Goal: Answer question/provide support

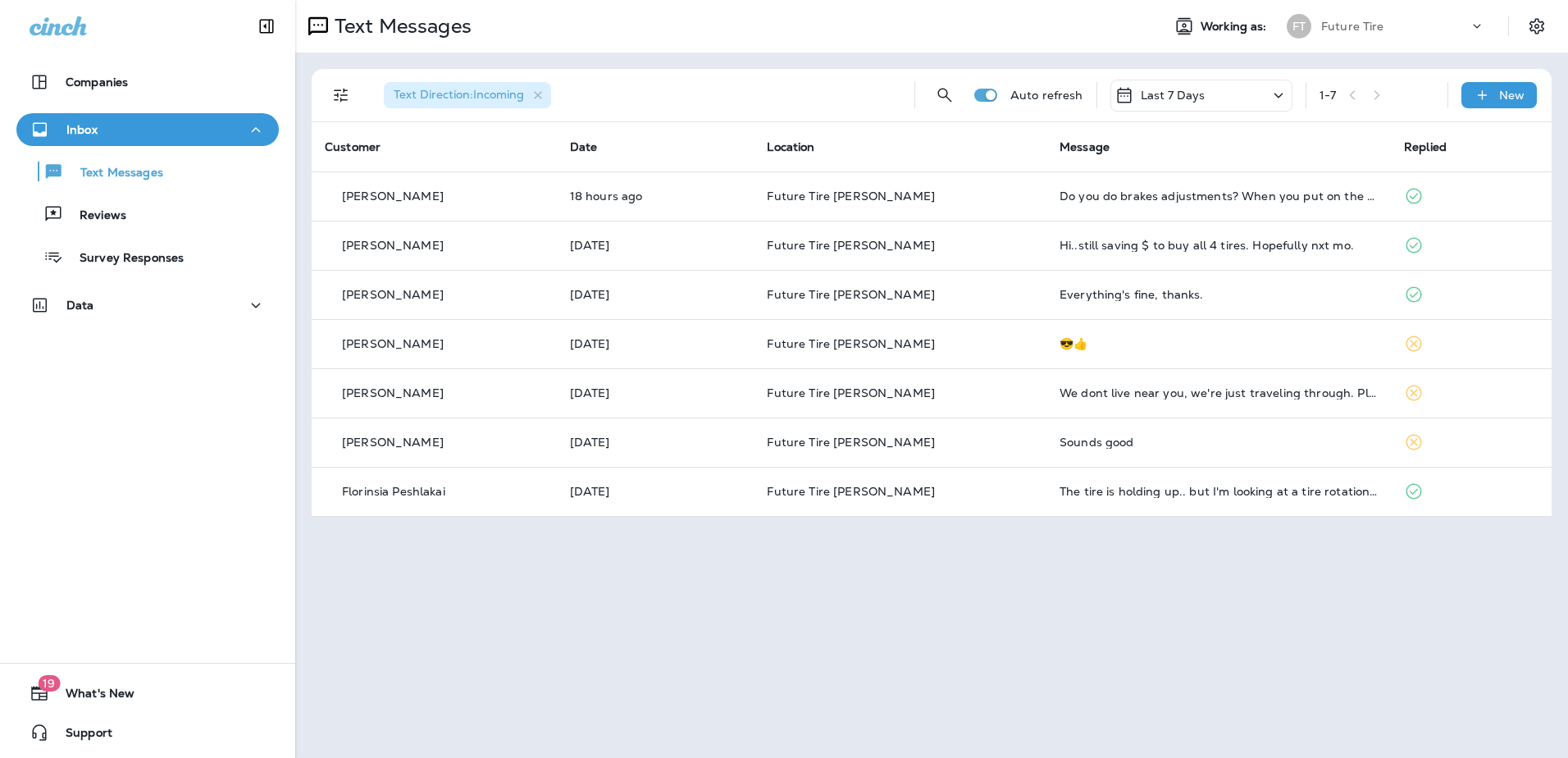
click at [1283, 95] on icon at bounding box center [1279, 95] width 20 height 21
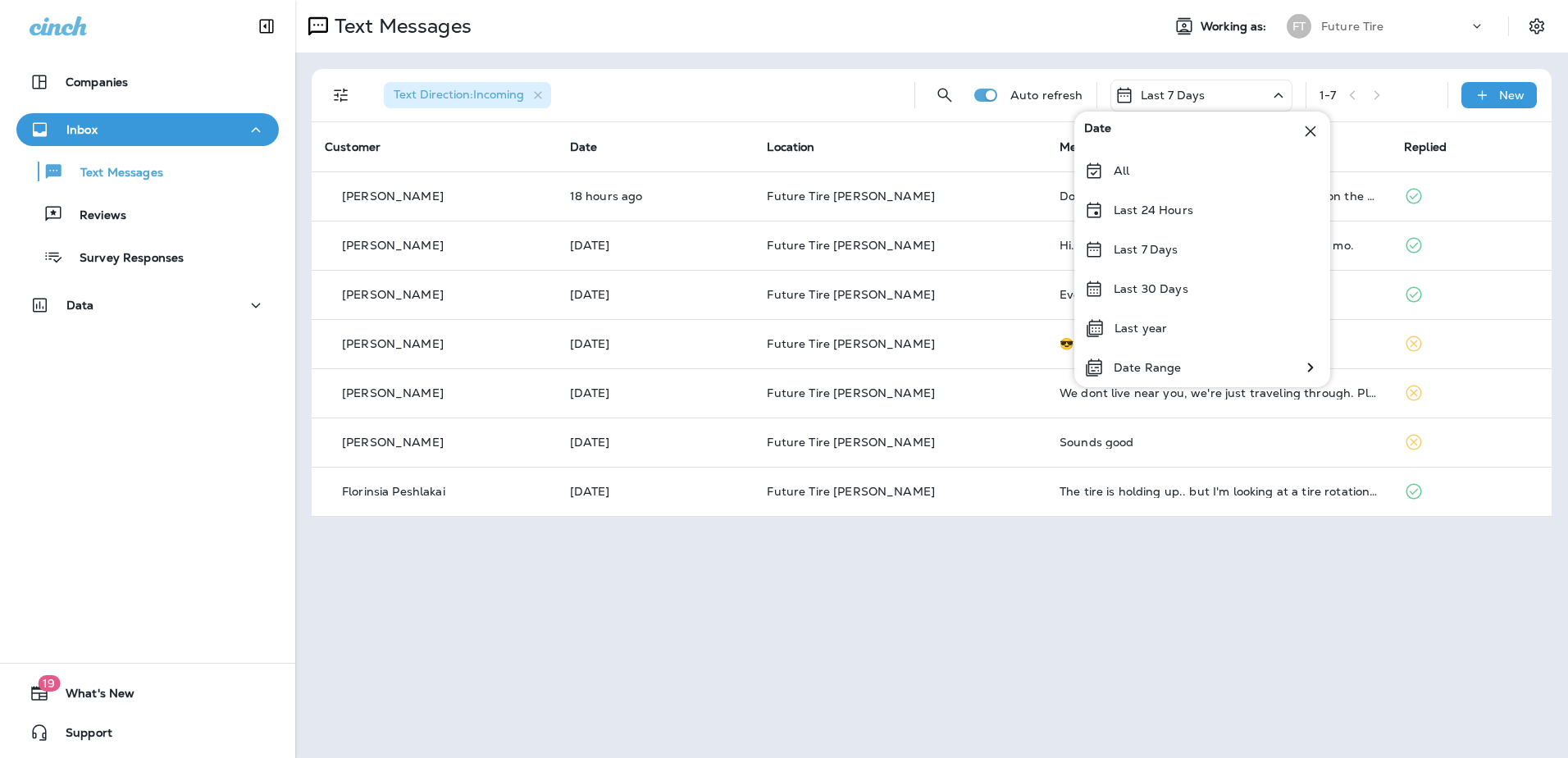
click at [824, 99] on div "Text Direction : Incoming" at bounding box center [636, 94] width 531 height 52
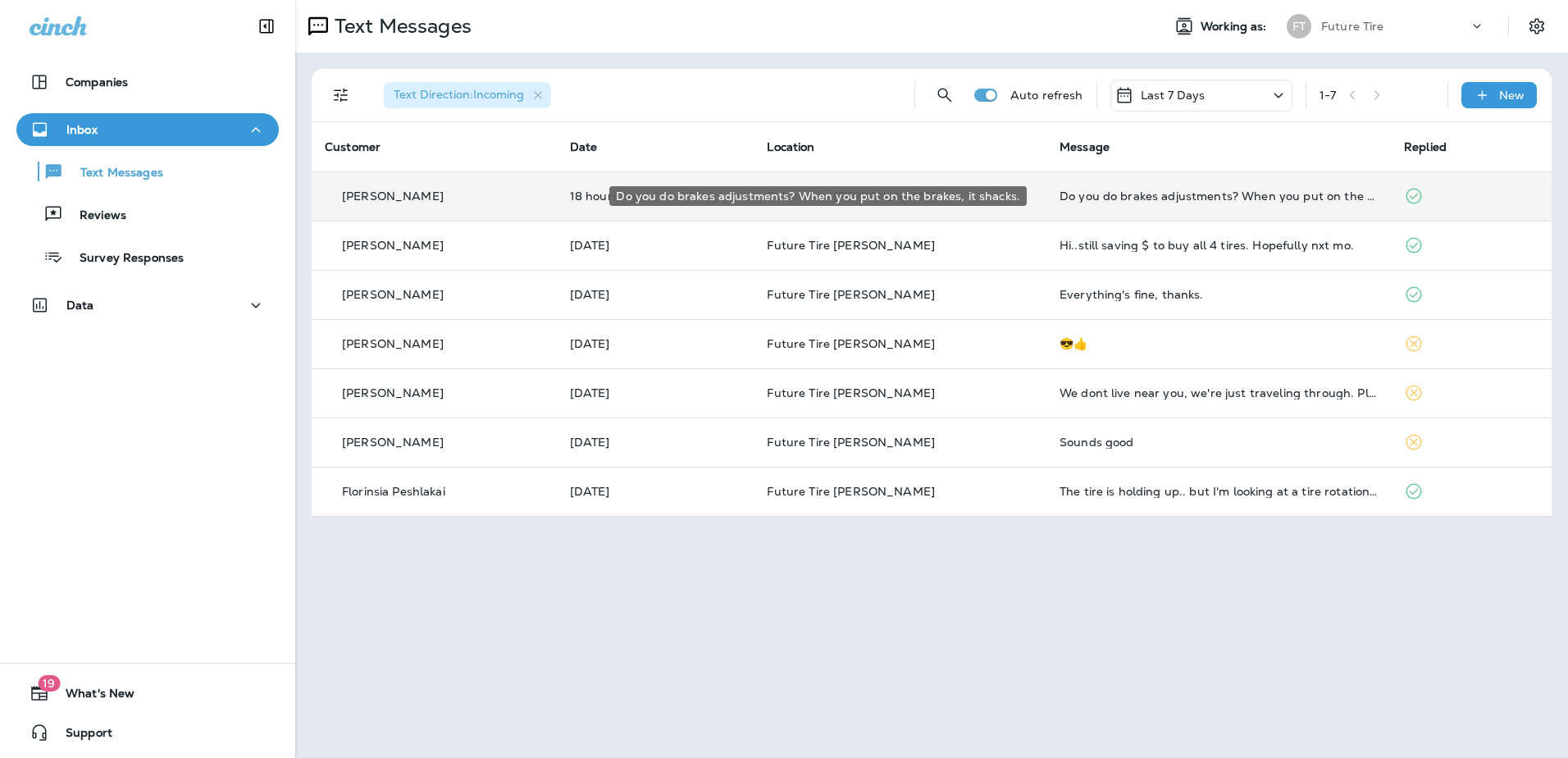
click at [1076, 200] on div "Do you do brakes adjustments? When you put on the brakes, it shacks." at bounding box center [1219, 196] width 318 height 13
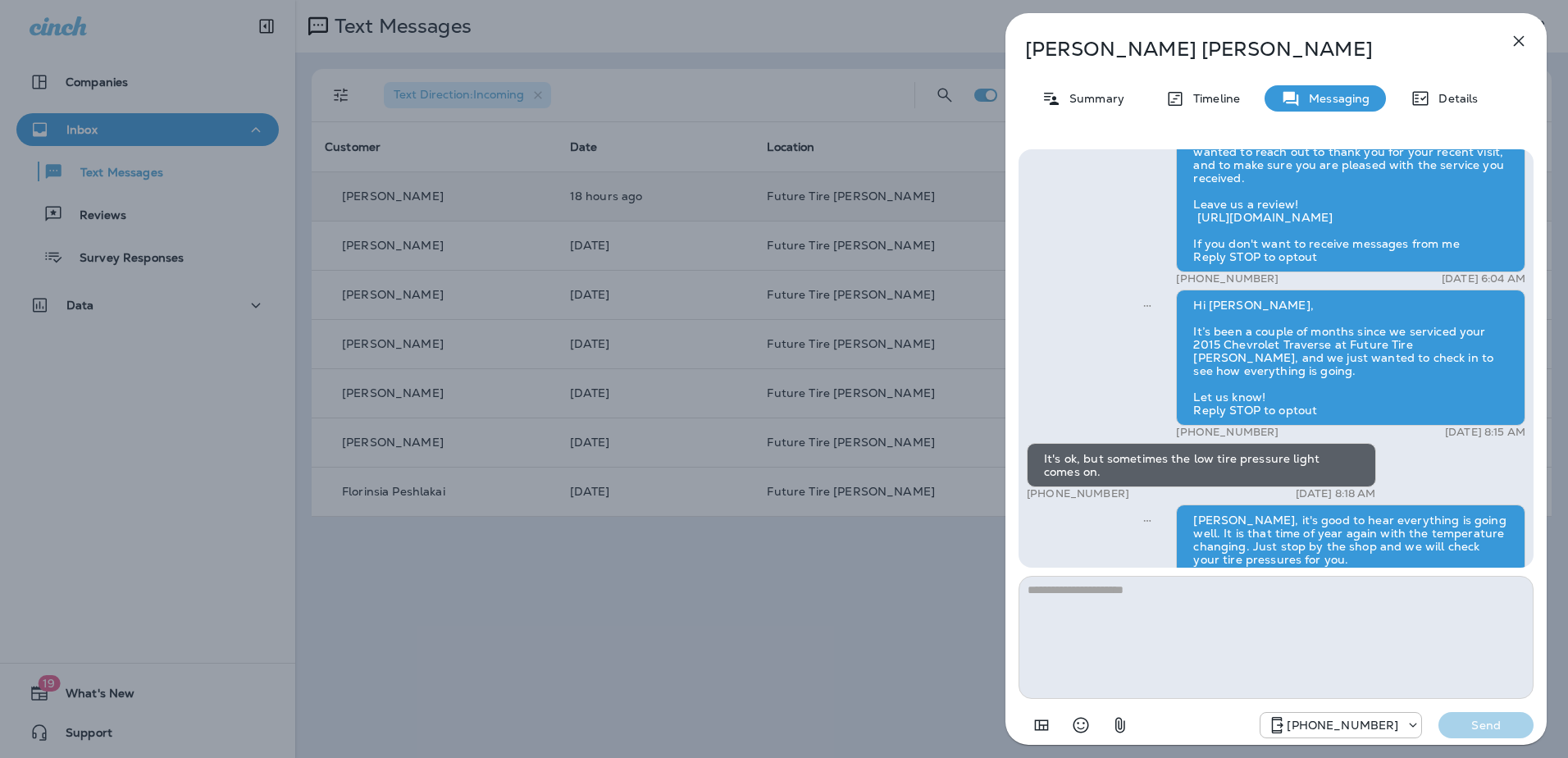
scroll to position [-225, 0]
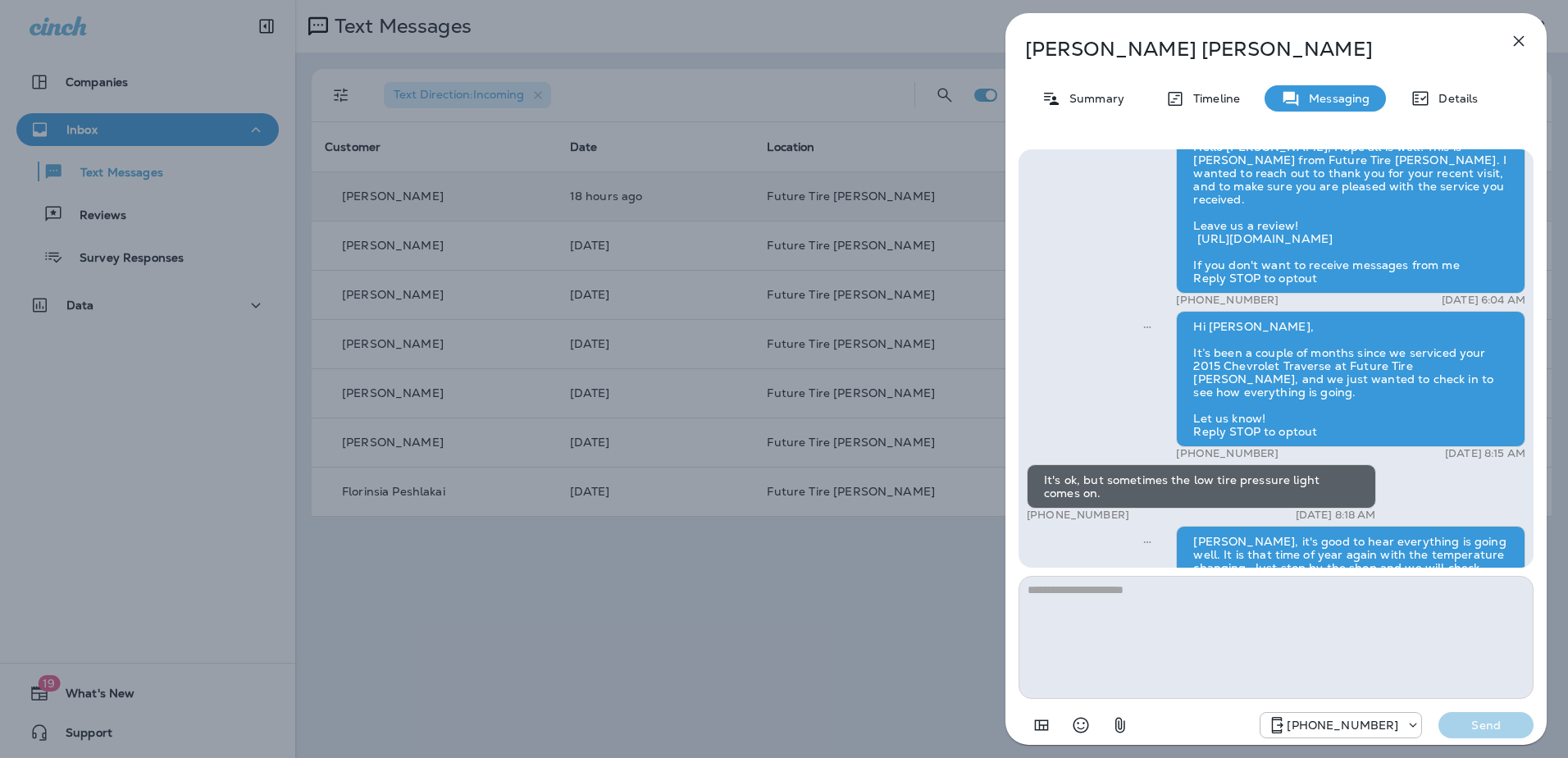
click at [1517, 45] on icon "button" at bounding box center [1519, 41] width 20 height 20
